Goal: Communication & Community: Participate in discussion

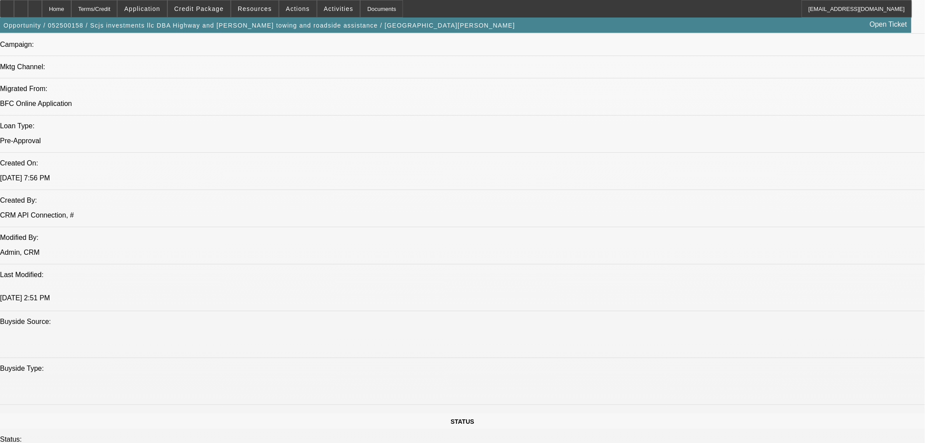
select select "0.2"
select select "2"
select select "0"
select select "6"
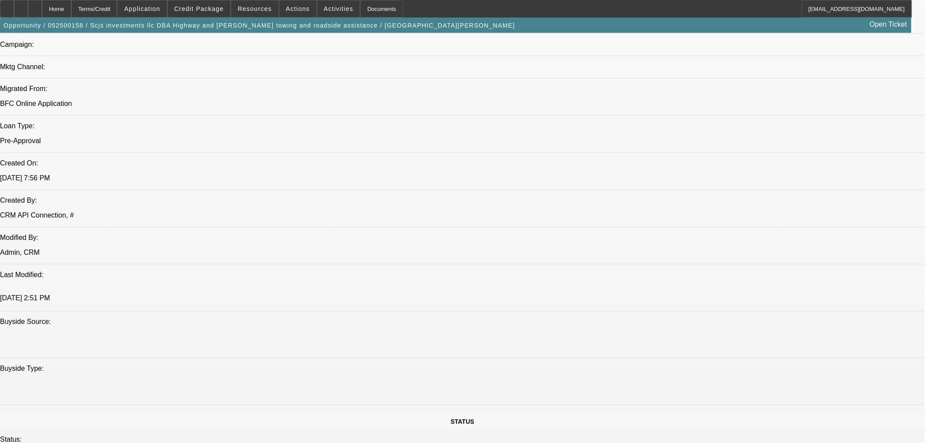
select select "0.2"
select select "2"
select select "0"
select select "6"
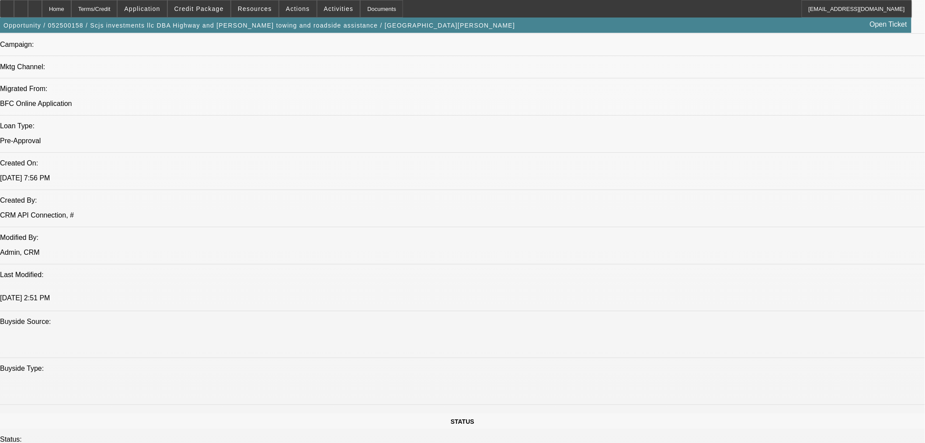
select select "0.2"
select select "0"
select select "6"
select select "0"
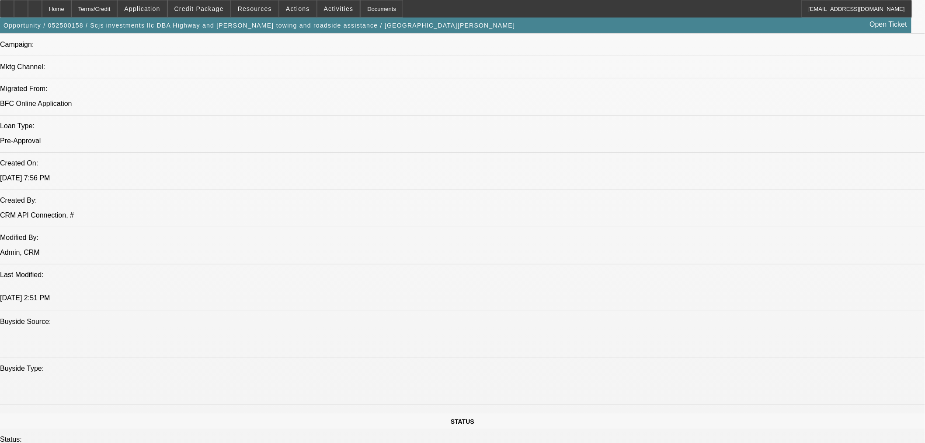
select select "0"
select select "0.1"
select select "4"
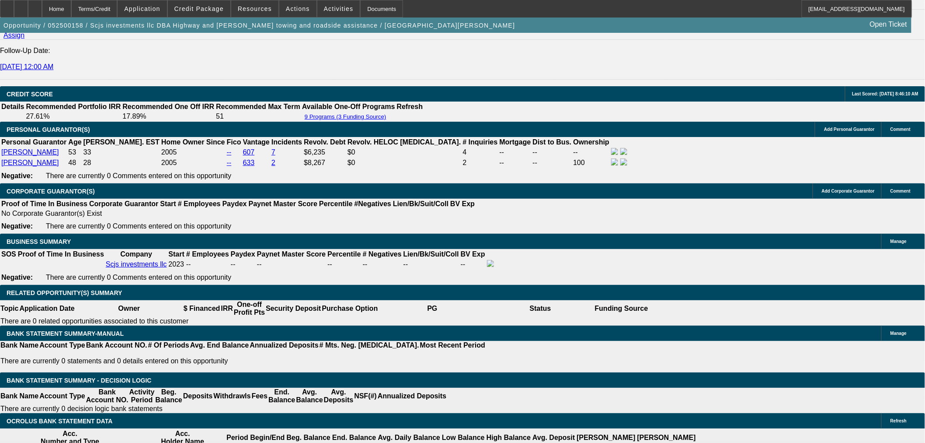
scroll to position [1195, 0]
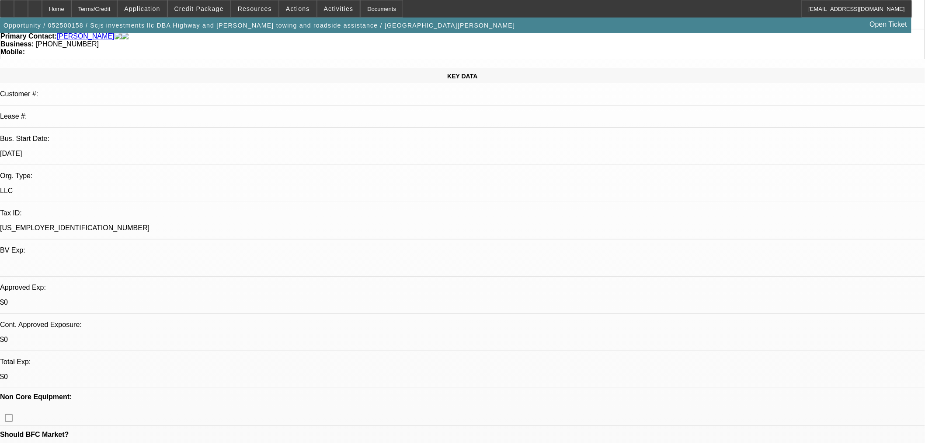
scroll to position [0, 0]
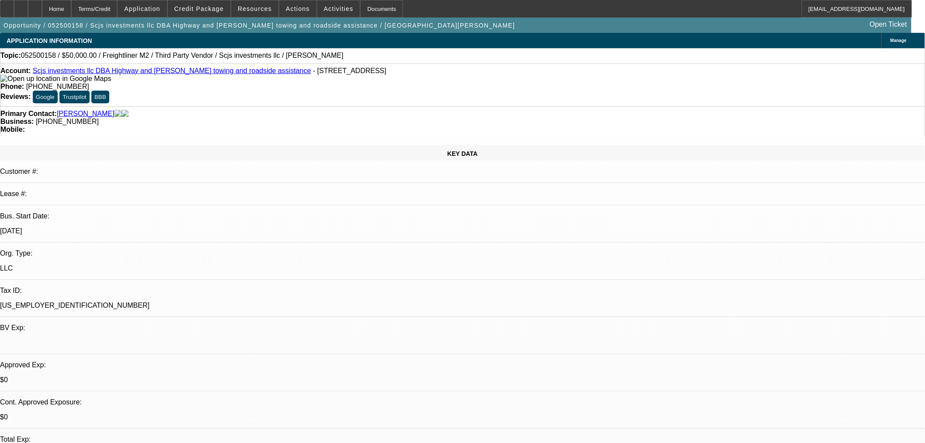
drag, startPoint x: 701, startPoint y: 168, endPoint x: 708, endPoint y: 167, distance: 8.1
drag, startPoint x: 737, startPoint y: 145, endPoint x: 735, endPoint y: 157, distance: 11.6
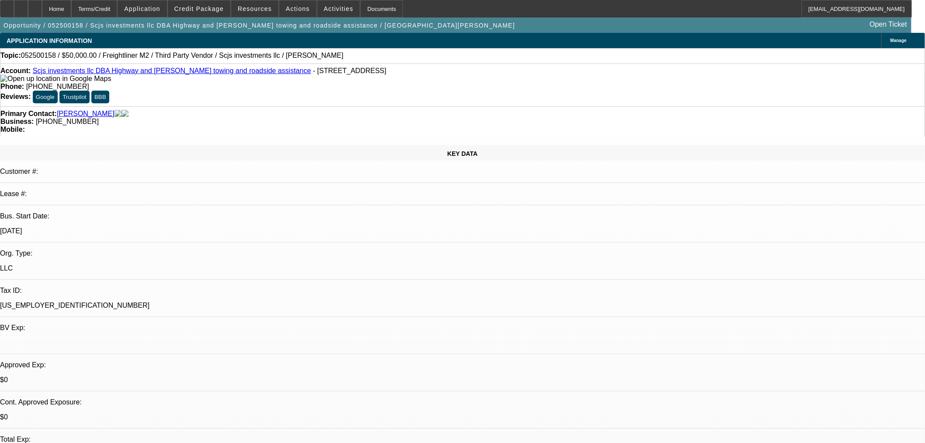
radio input "true"
type textarea "Tree fell on his service truck, waiting on money to come in"
radio input "true"
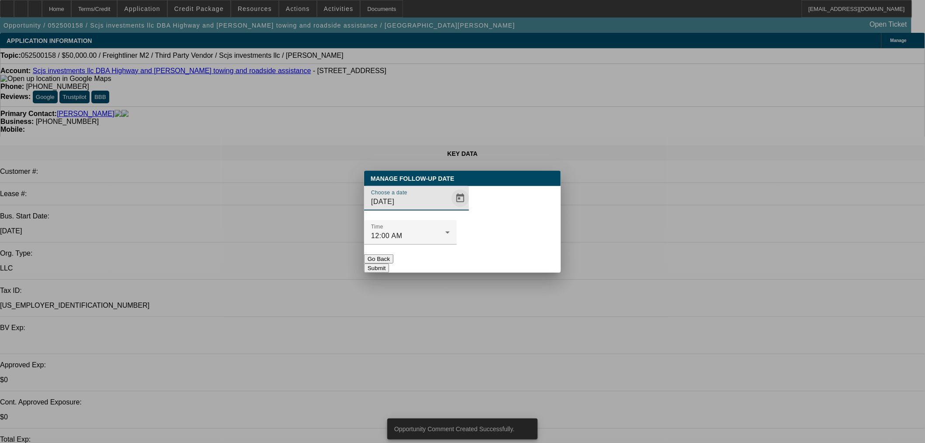
click at [450, 209] on span "Open calendar" at bounding box center [460, 198] width 21 height 21
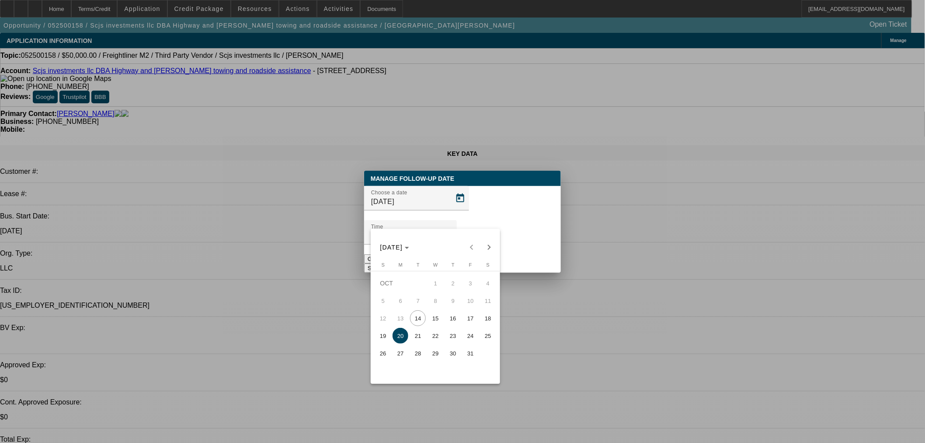
click at [395, 357] on span "27" at bounding box center [401, 353] width 16 height 16
type input "[DATE]"
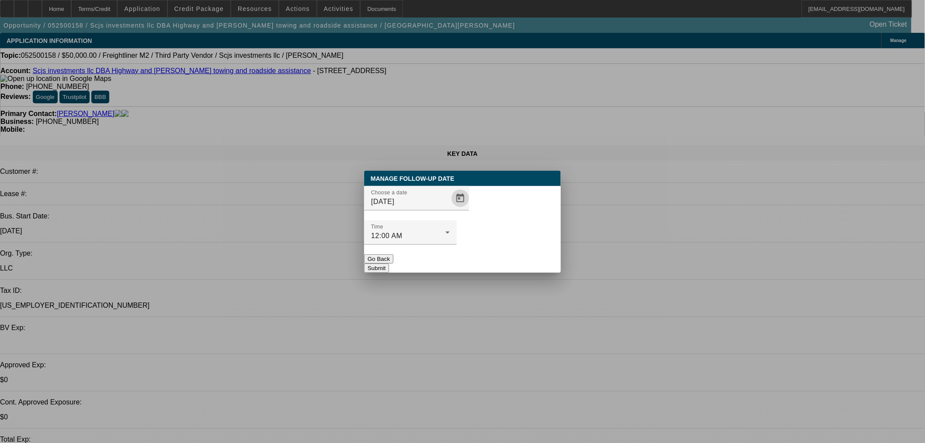
click at [389, 263] on button "Submit" at bounding box center [376, 267] width 25 height 9
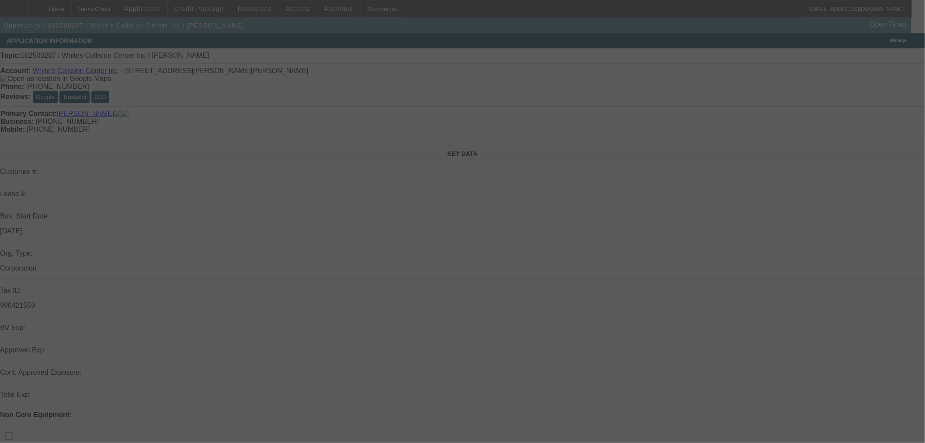
scroll to position [146, 0]
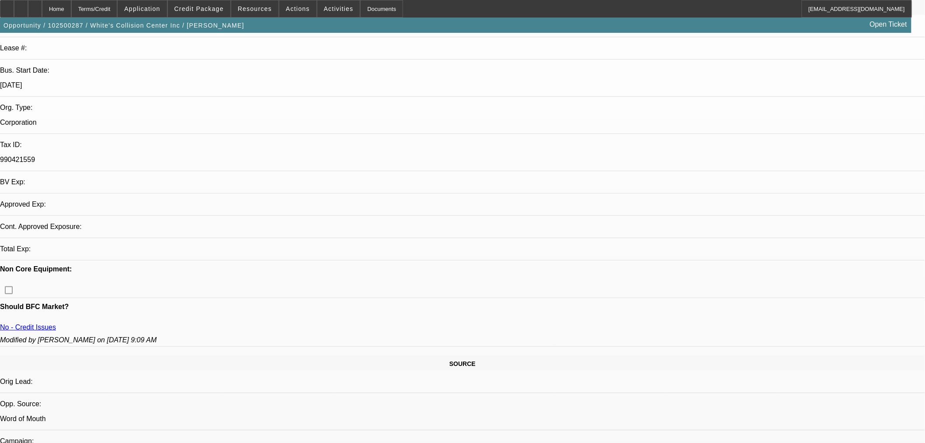
select select "0"
select select "2"
select select "0.1"
select select "4"
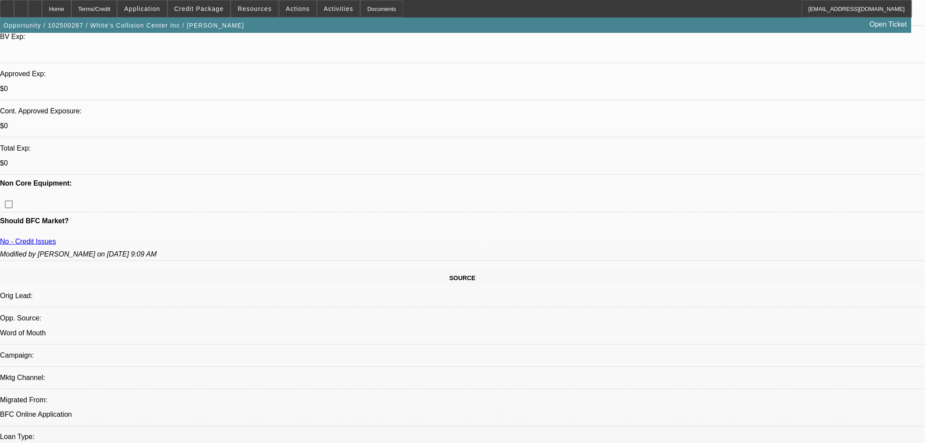
scroll to position [291, 0]
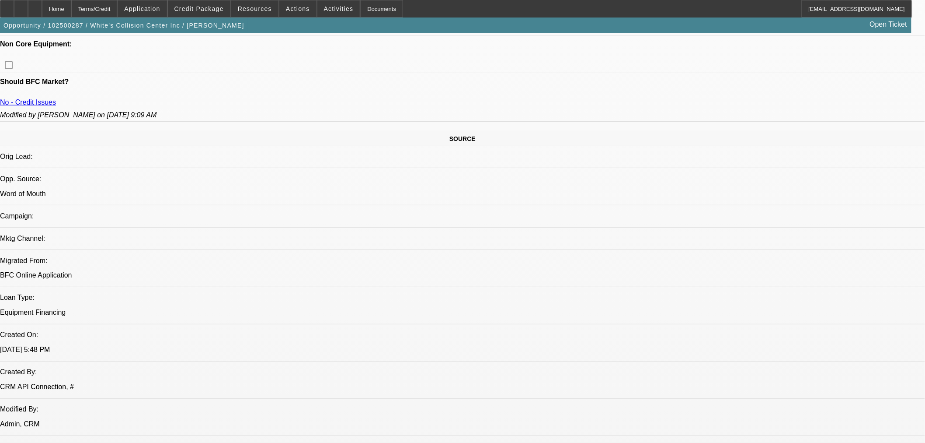
scroll to position [243, 0]
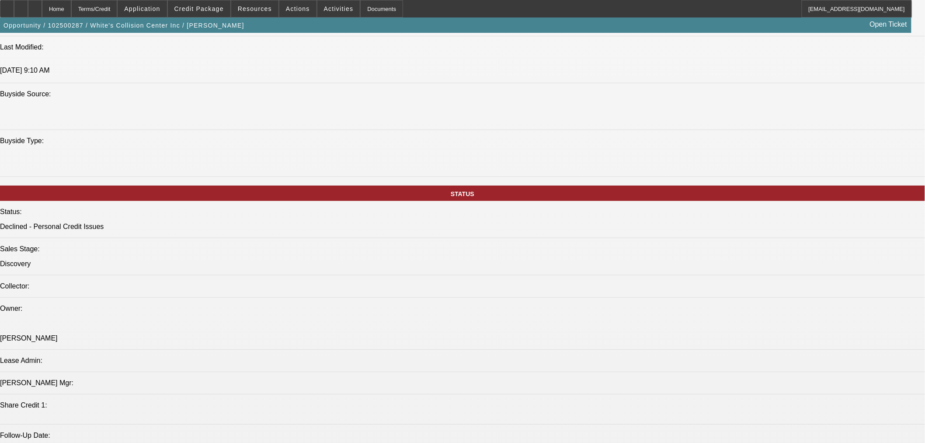
scroll to position [826, 0]
